Goal: Find specific page/section: Find specific page/section

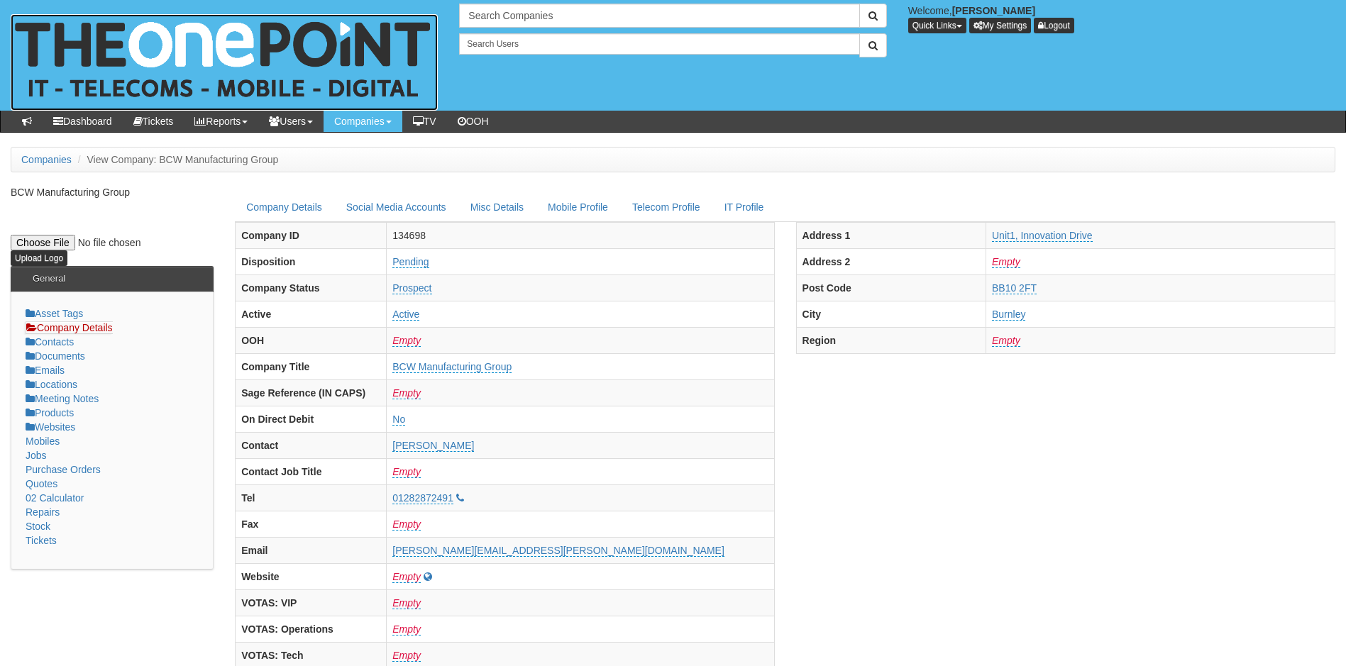
click at [162, 52] on img at bounding box center [224, 62] width 427 height 96
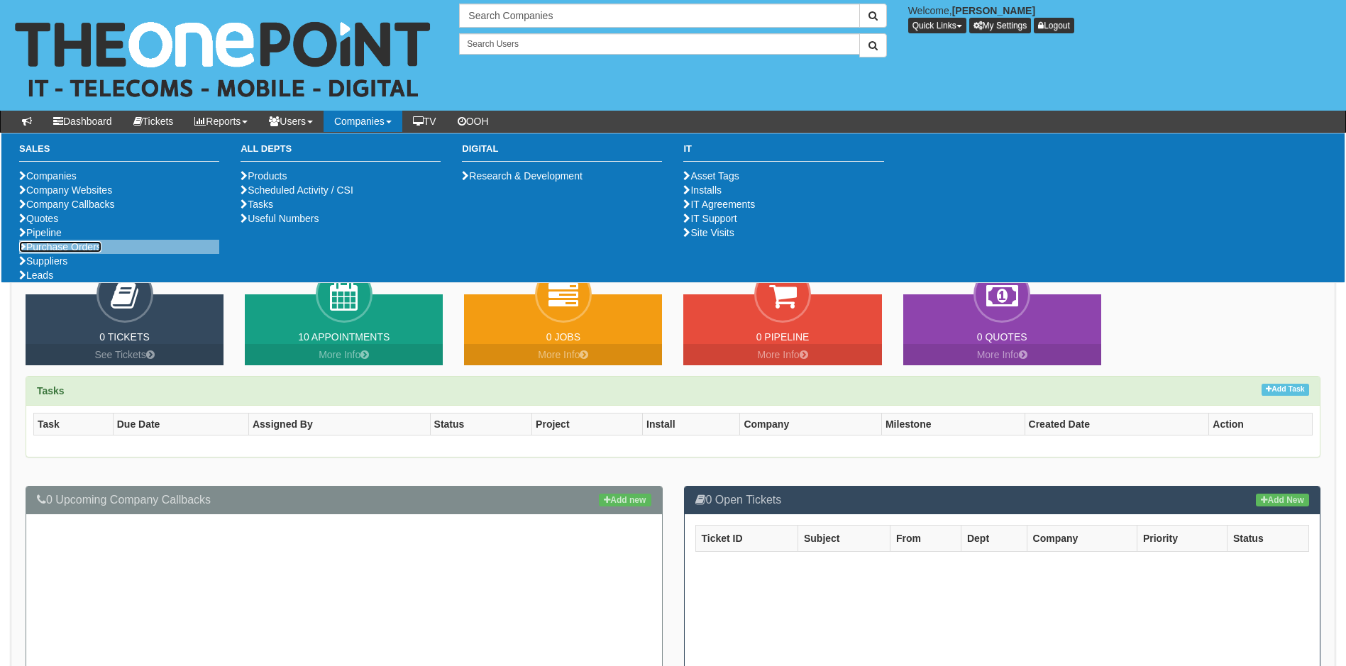
click at [63, 253] on link "Purchase Orders" at bounding box center [60, 246] width 82 height 11
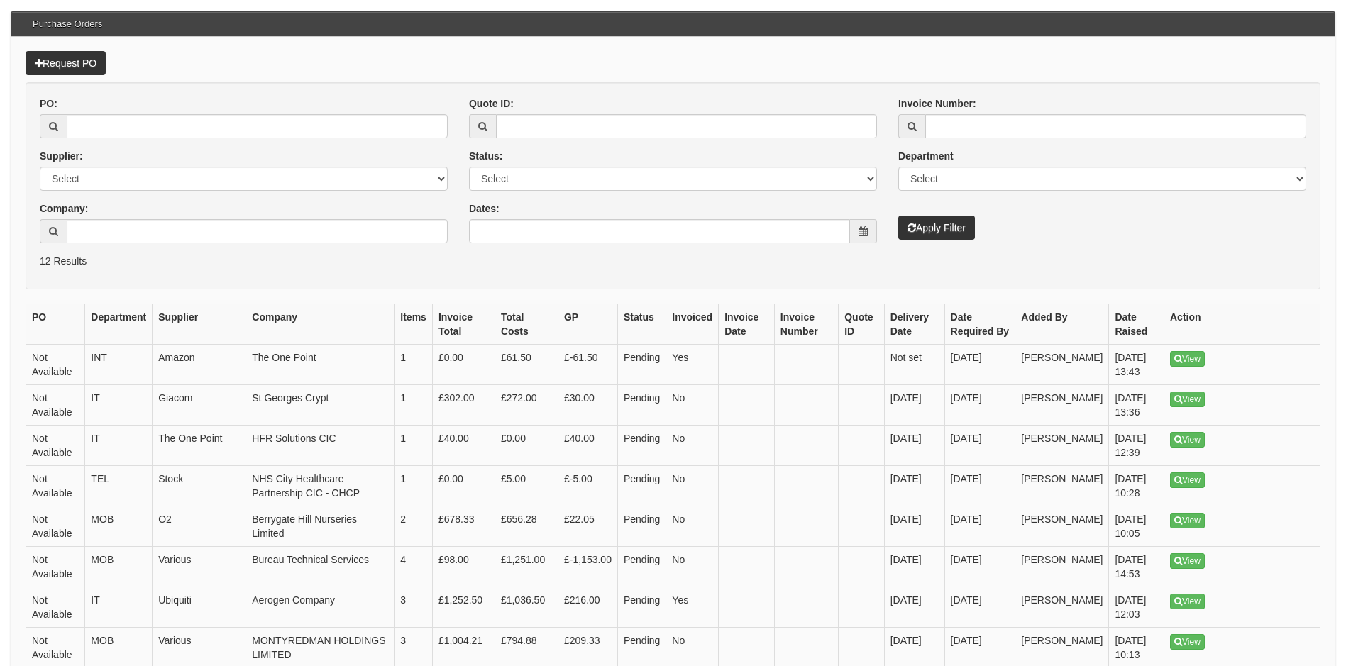
scroll to position [414, 0]
